Goal: Information Seeking & Learning: Learn about a topic

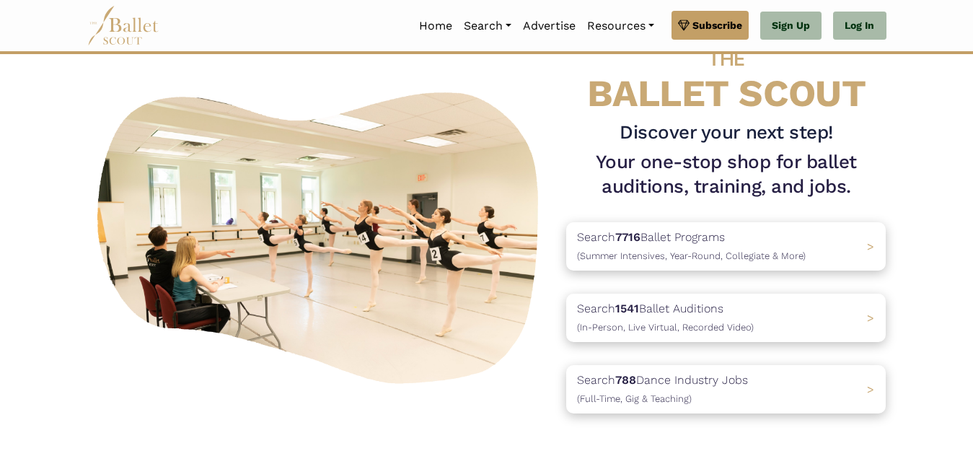
scroll to position [45, 0]
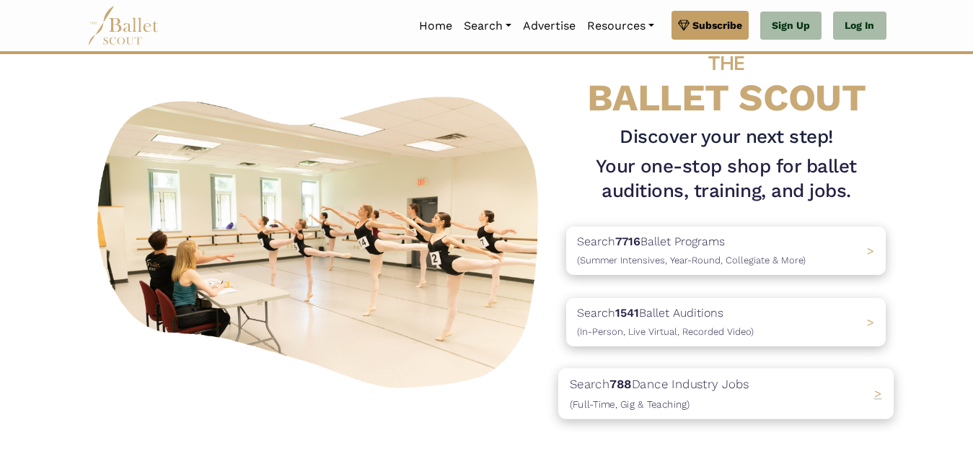
click at [632, 379] on b "788" at bounding box center [621, 383] width 22 height 14
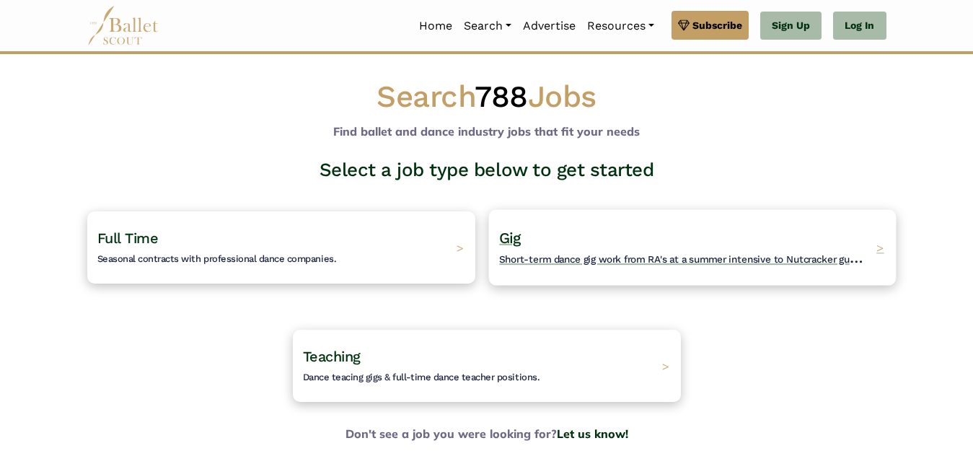
click at [510, 239] on span "Gig" at bounding box center [510, 238] width 22 height 18
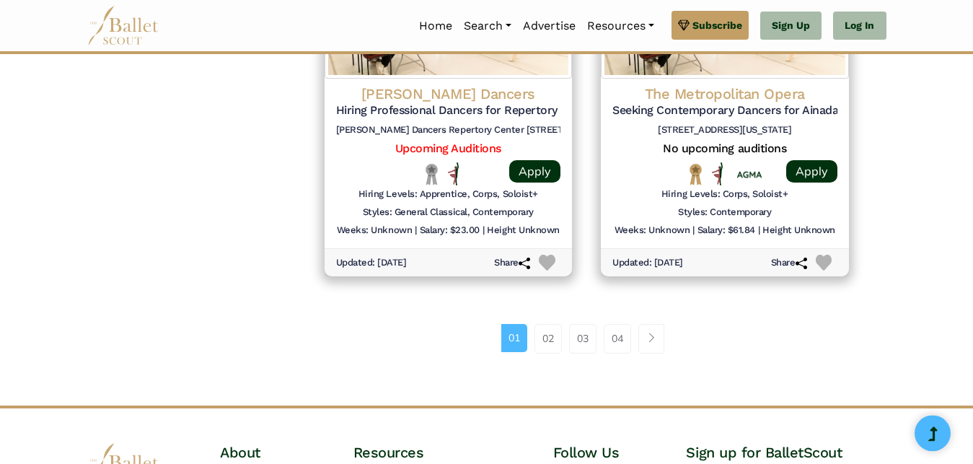
scroll to position [1984, 0]
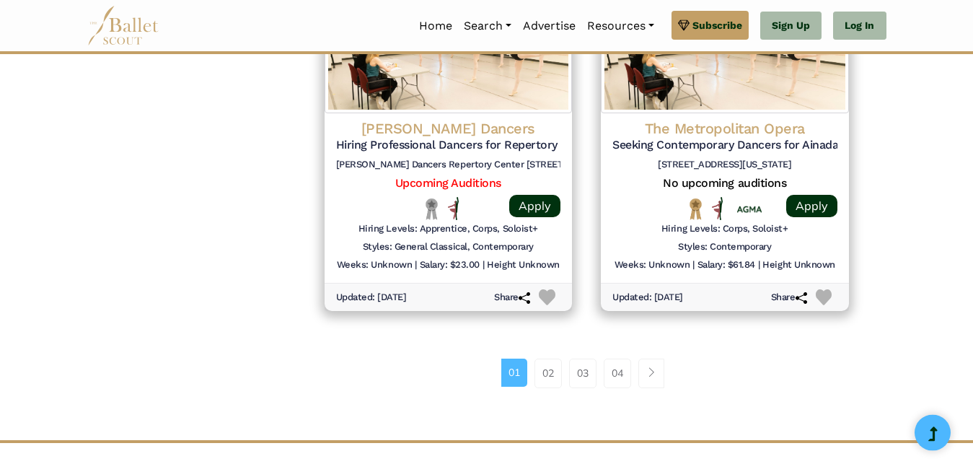
click at [487, 410] on div "01 02 03 04" at bounding box center [586, 378] width 553 height 75
click at [543, 381] on link "02" at bounding box center [547, 372] width 27 height 29
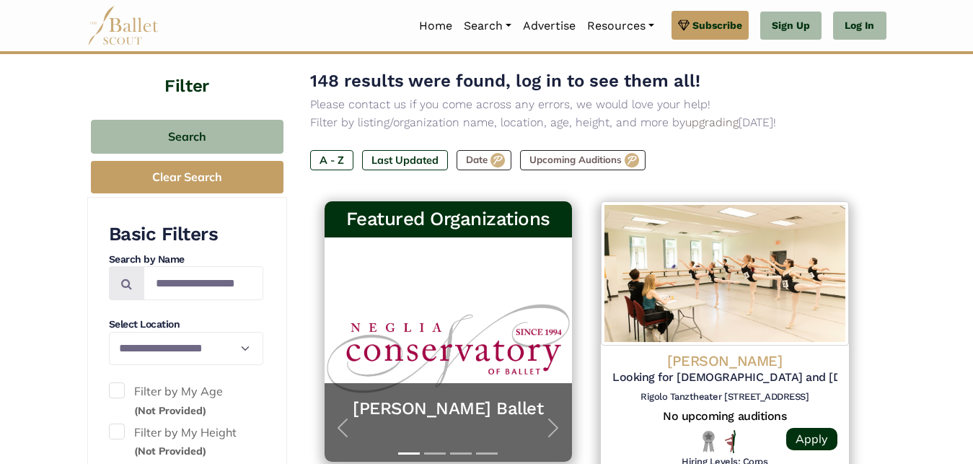
scroll to position [173, 0]
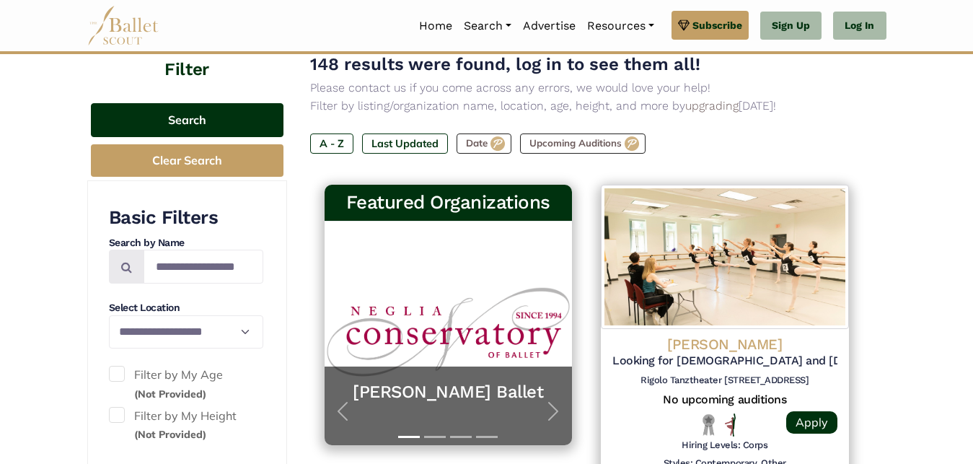
click at [198, 121] on button "Search" at bounding box center [187, 120] width 193 height 34
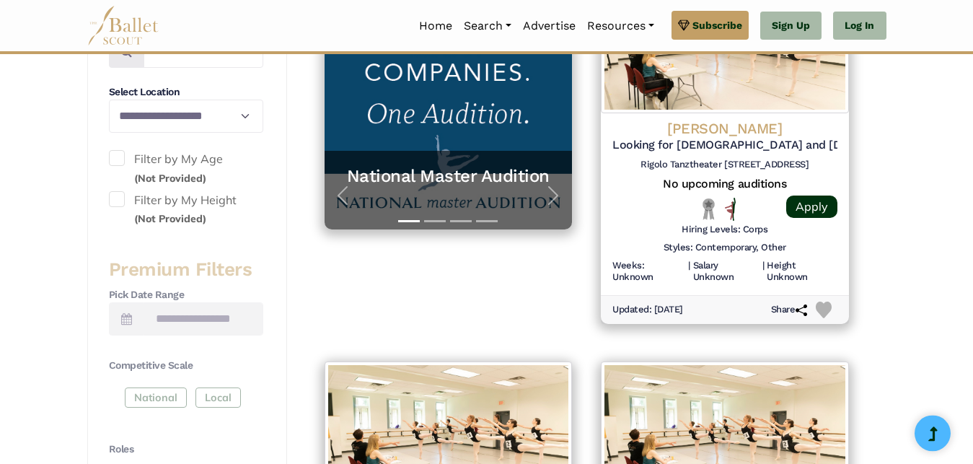
scroll to position [392, 0]
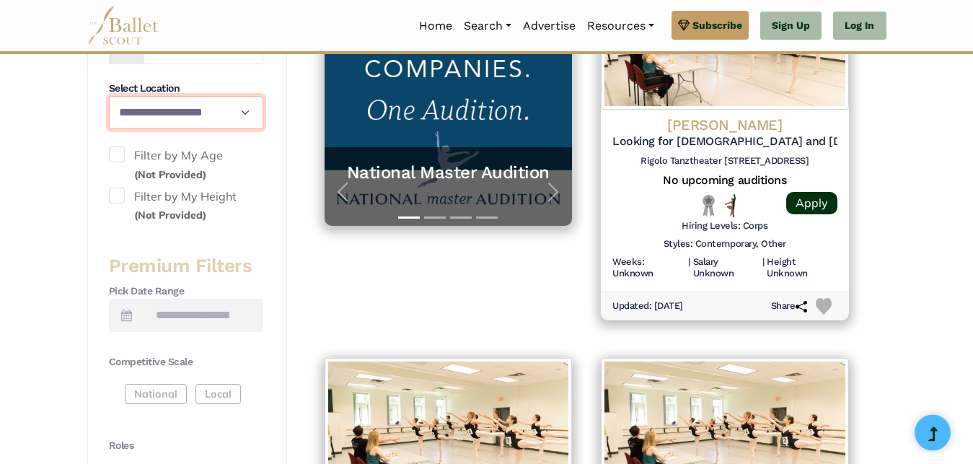
select select "**"
click option "****" at bounding box center [0, 0] width 0 height 0
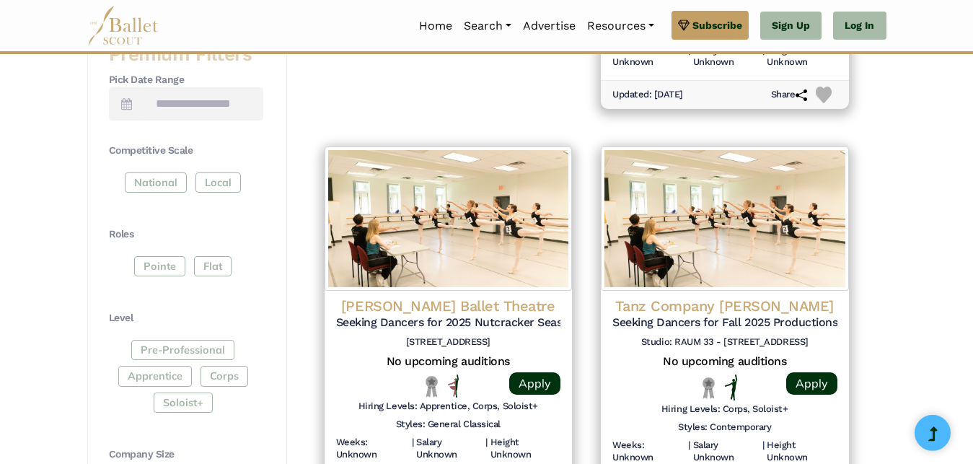
scroll to position [629, 0]
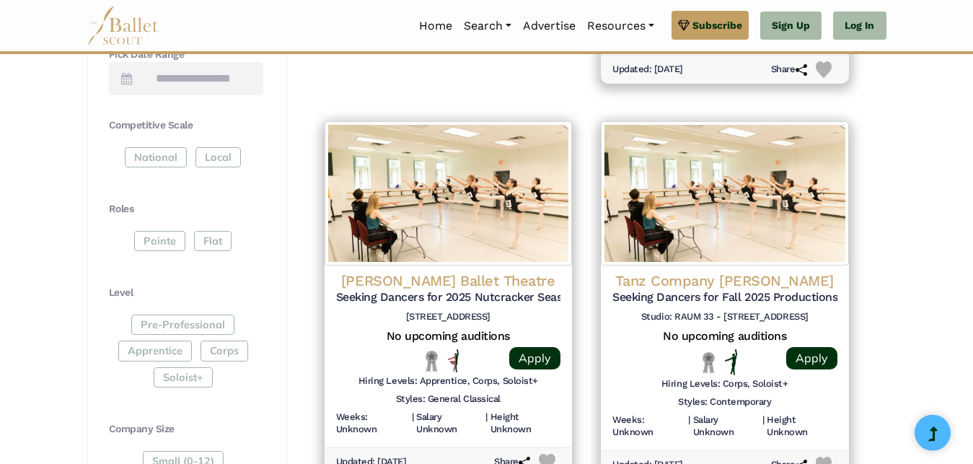
drag, startPoint x: 975, startPoint y: 130, endPoint x: 973, endPoint y: 157, distance: 26.7
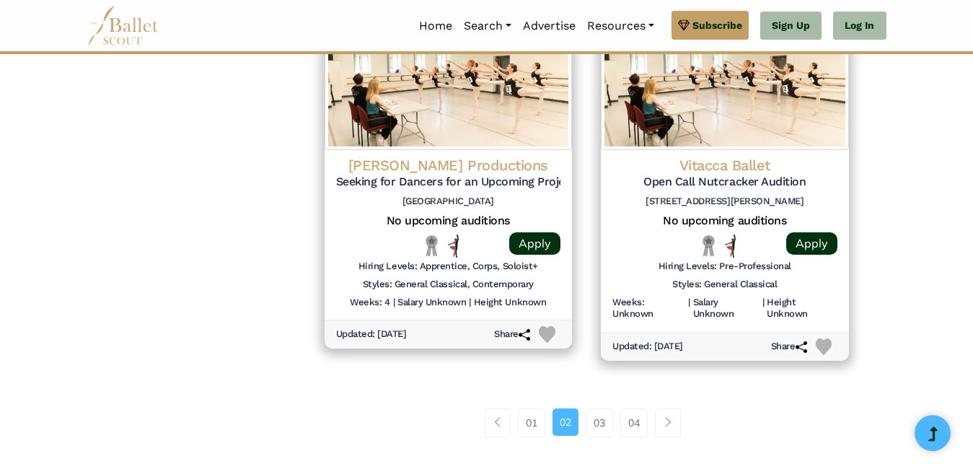
scroll to position [1950, 0]
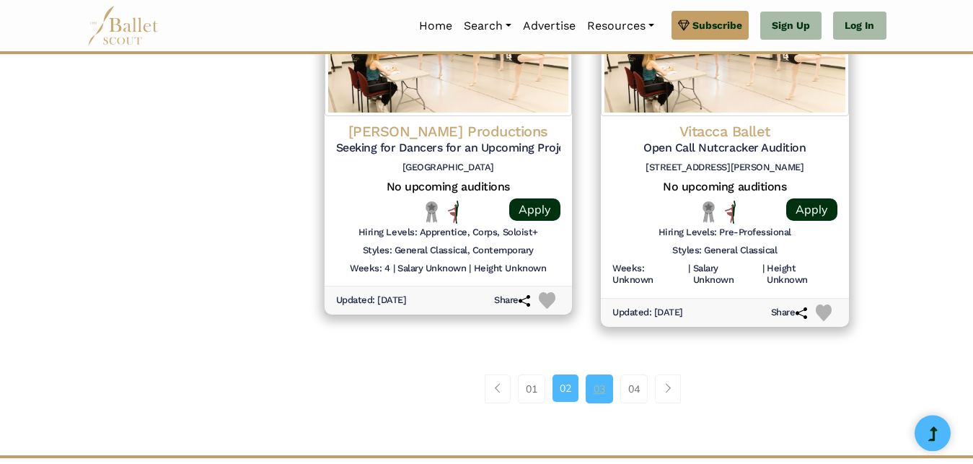
click at [596, 391] on link "03" at bounding box center [598, 388] width 27 height 29
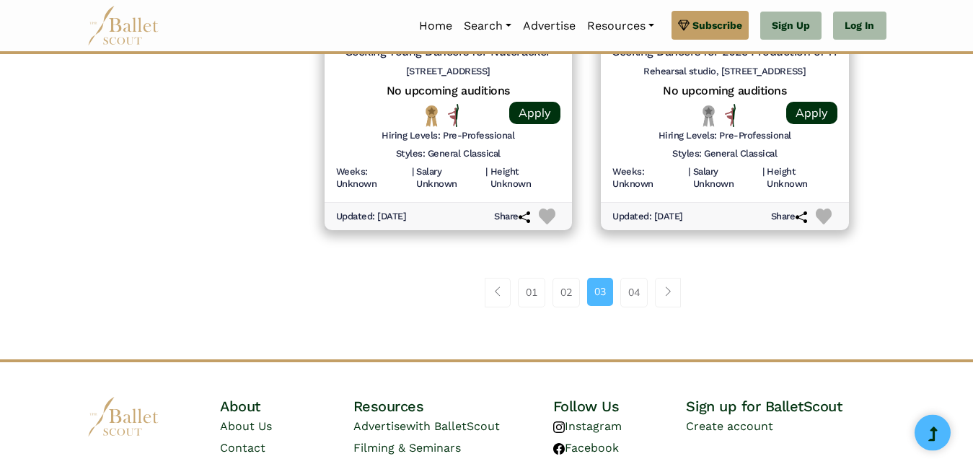
scroll to position [2069, 0]
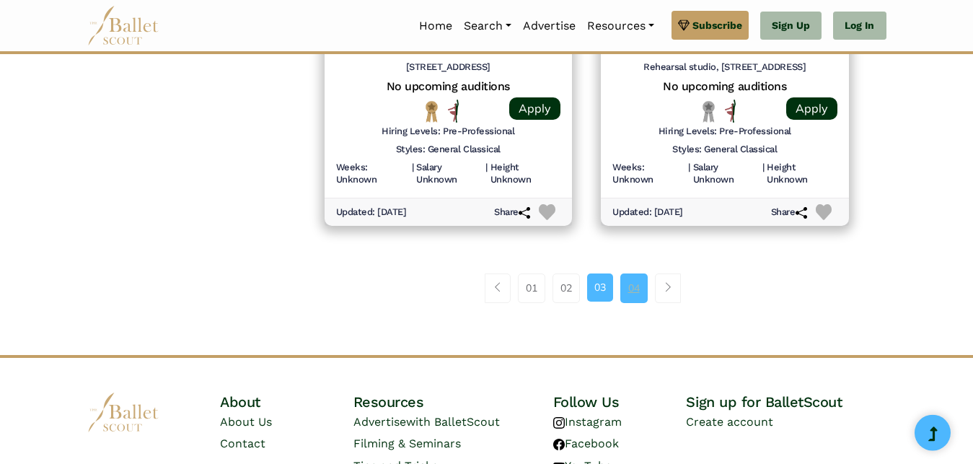
click at [636, 286] on link "04" at bounding box center [633, 287] width 27 height 29
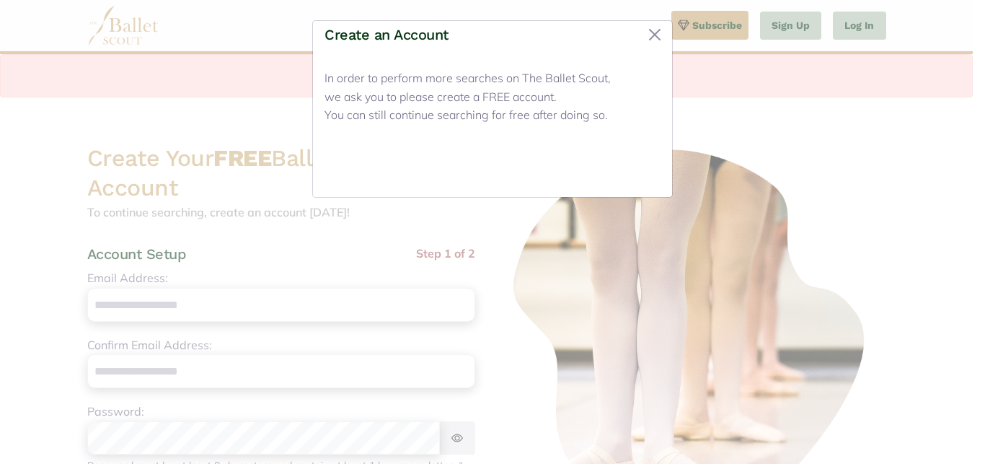
click at [640, 164] on button "Close" at bounding box center [633, 168] width 54 height 34
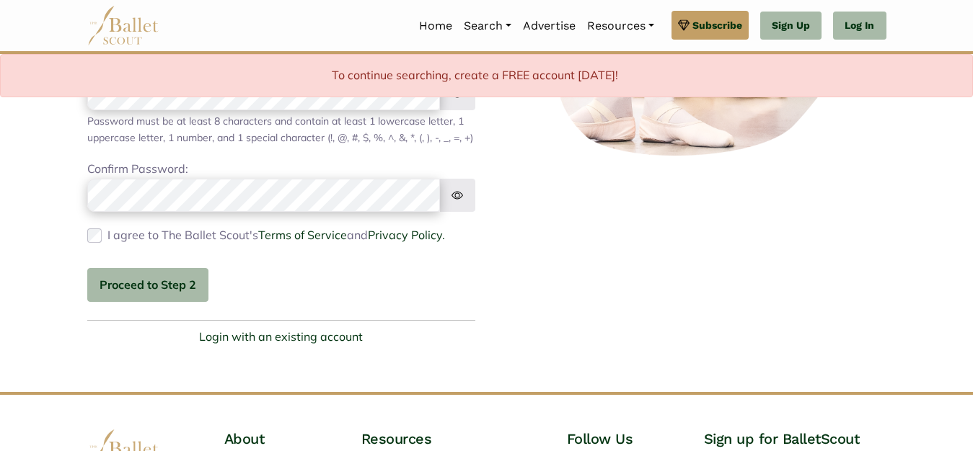
scroll to position [324, 0]
